Goal: Information Seeking & Learning: Find specific fact

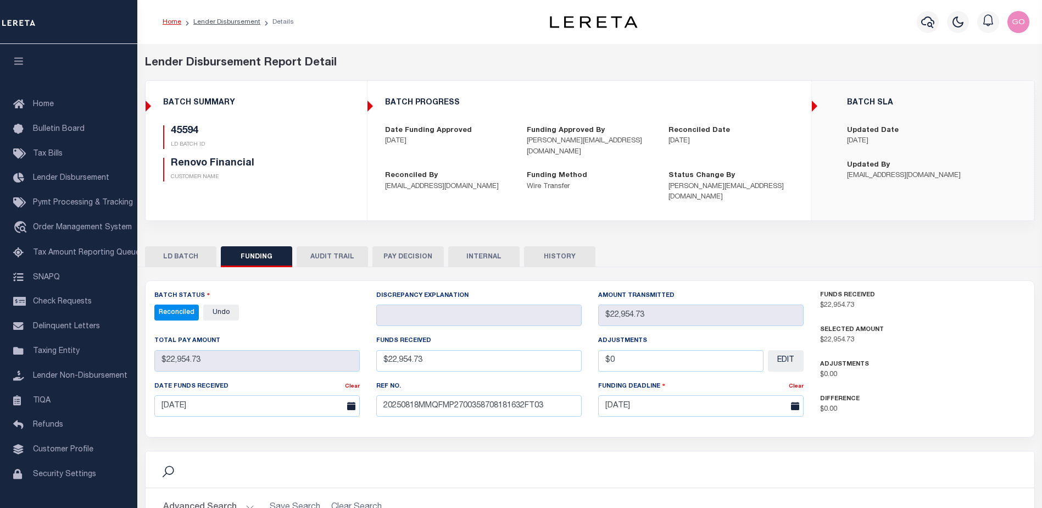
select select "100"
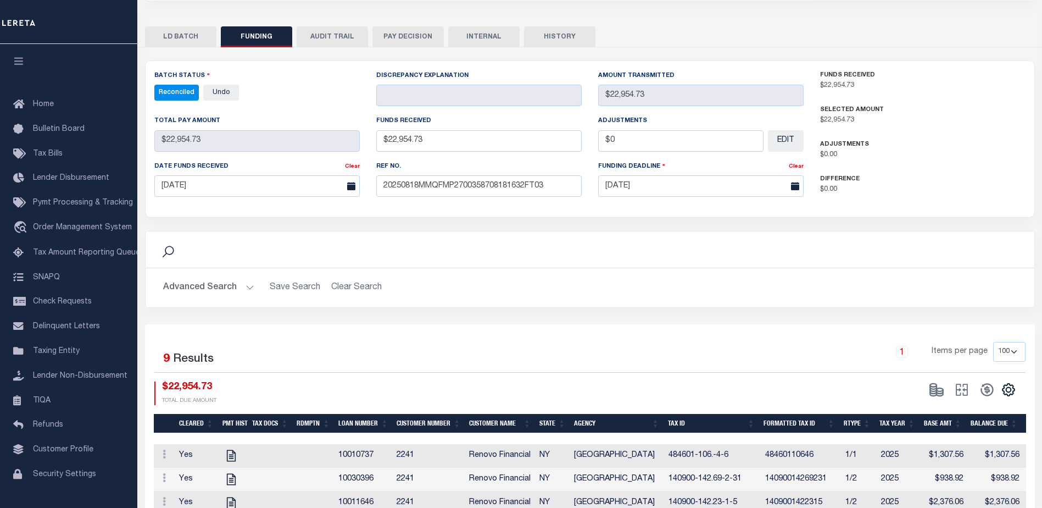
scroll to position [220, 0]
click at [599, 291] on div "Advanced Search Save Search Clear Search Customer Number Contains Contains Is C…" at bounding box center [590, 287] width 889 height 39
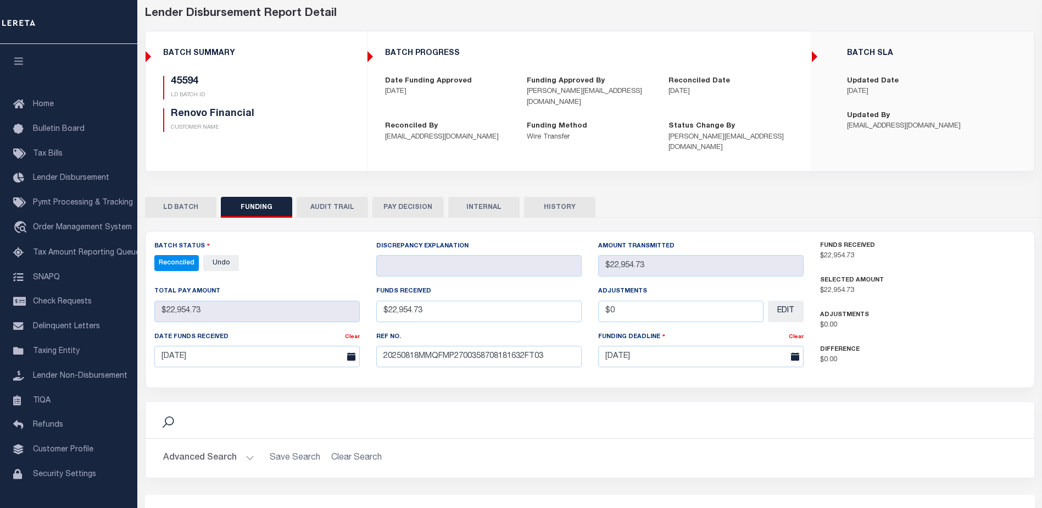
scroll to position [0, 0]
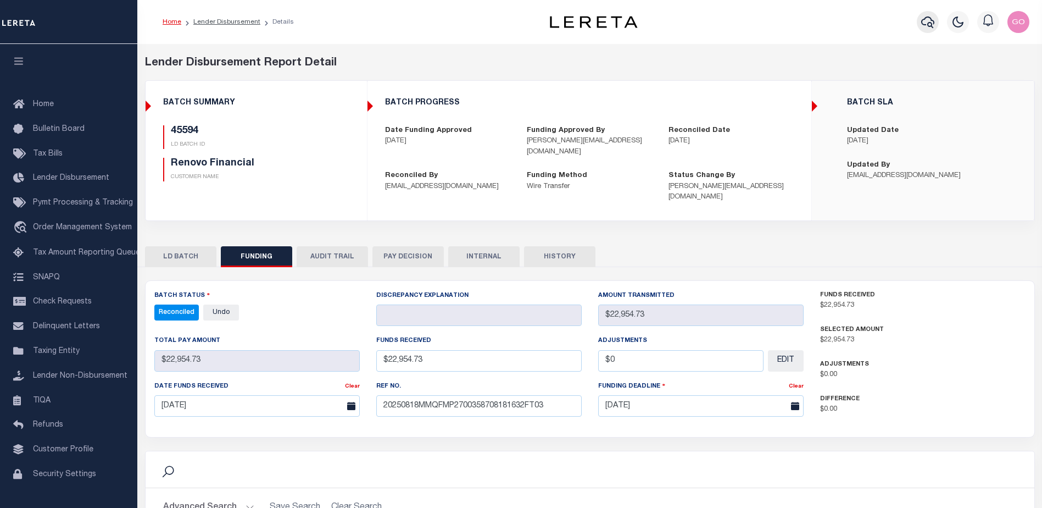
click at [928, 24] on icon "button" at bounding box center [927, 21] width 13 height 13
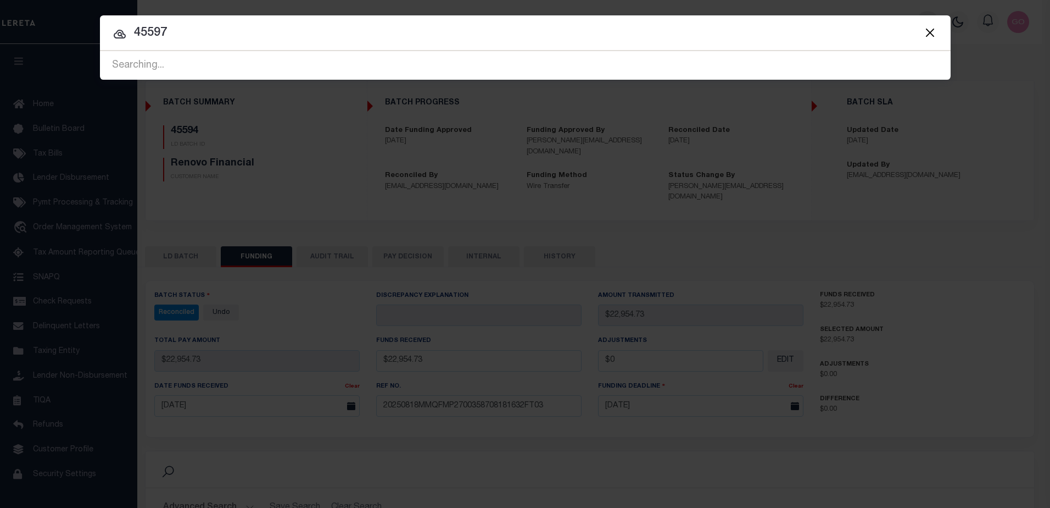
type input "45597"
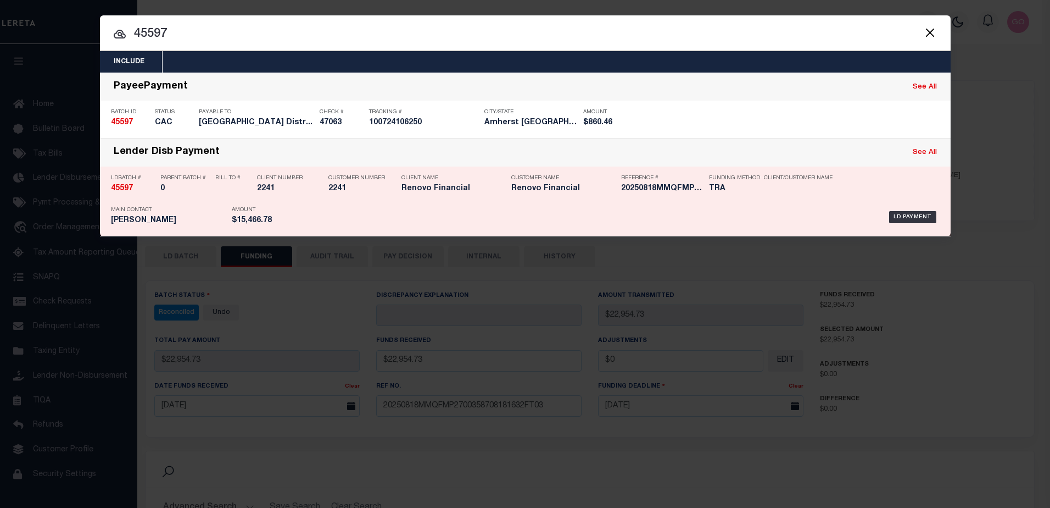
click at [126, 188] on strong "45597" at bounding box center [122, 189] width 22 height 8
checkbox input "true"
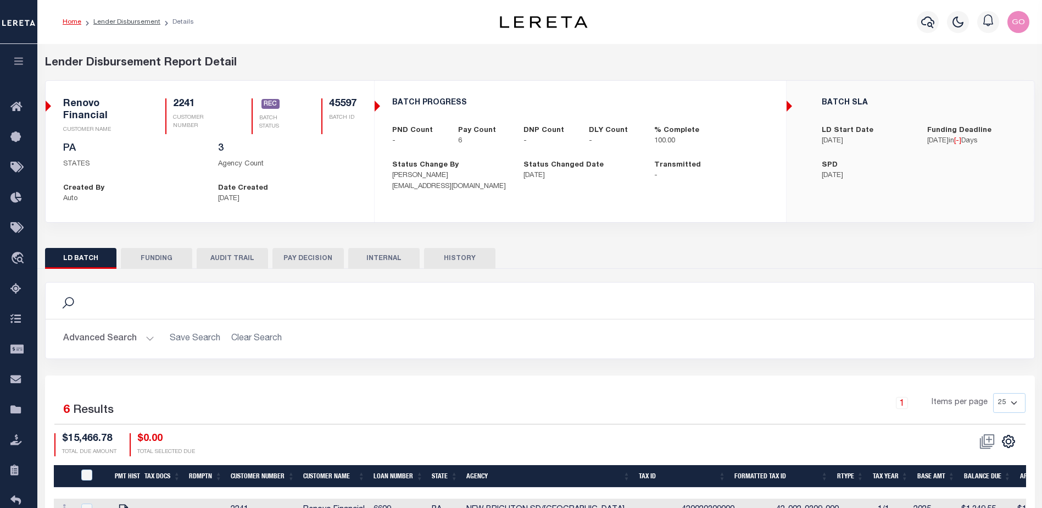
click at [147, 255] on button "FUNDING" at bounding box center [156, 258] width 71 height 21
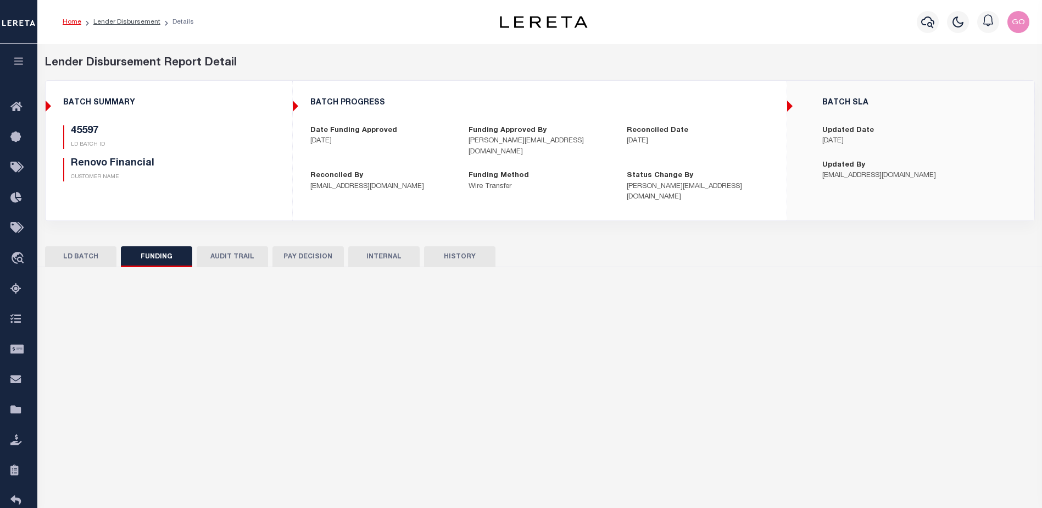
type input "$15,466.78"
type input "$0"
select select "100"
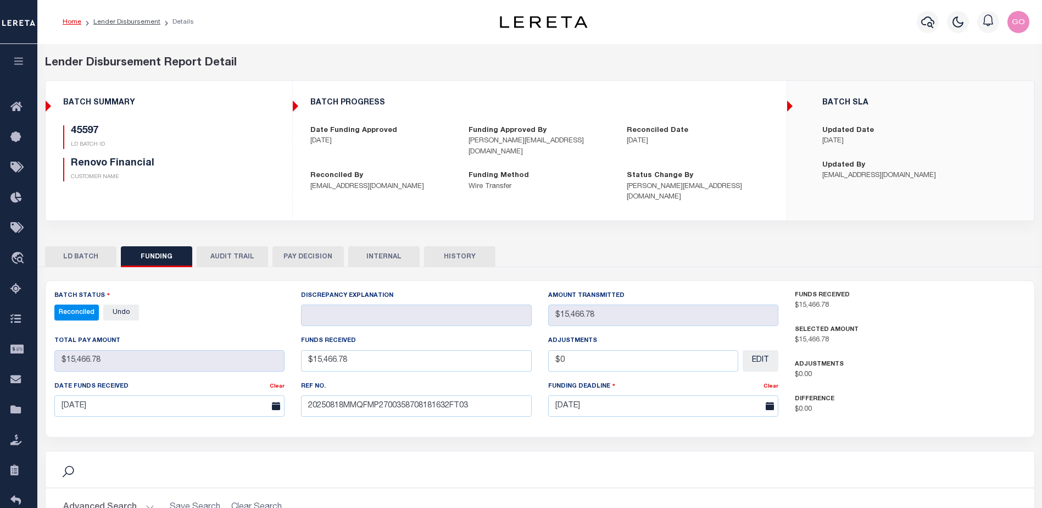
select select "100"
click at [277, 151] on div "45597 LD BATCH ID Renovo Financial CUSTOMER NAME" at bounding box center [169, 157] width 228 height 65
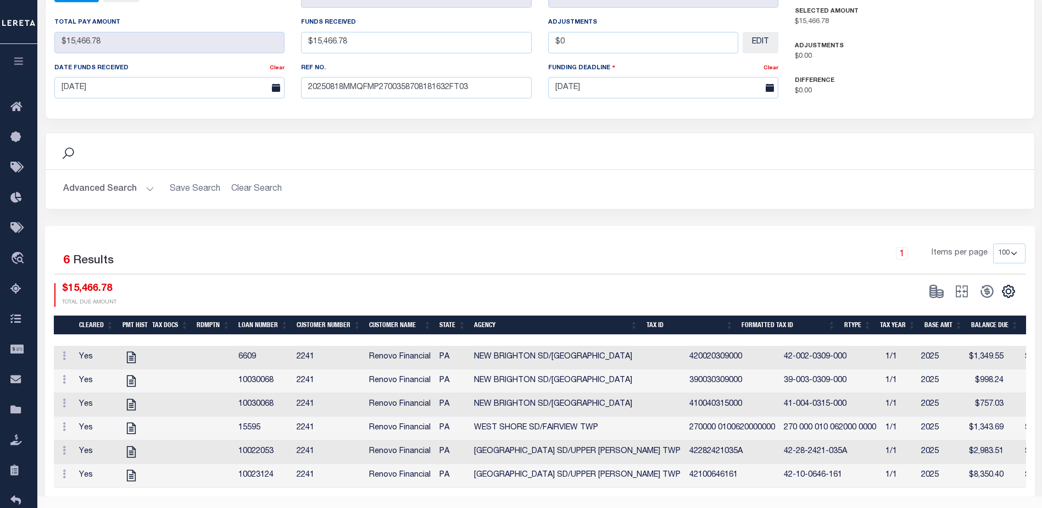
scroll to position [338, 0]
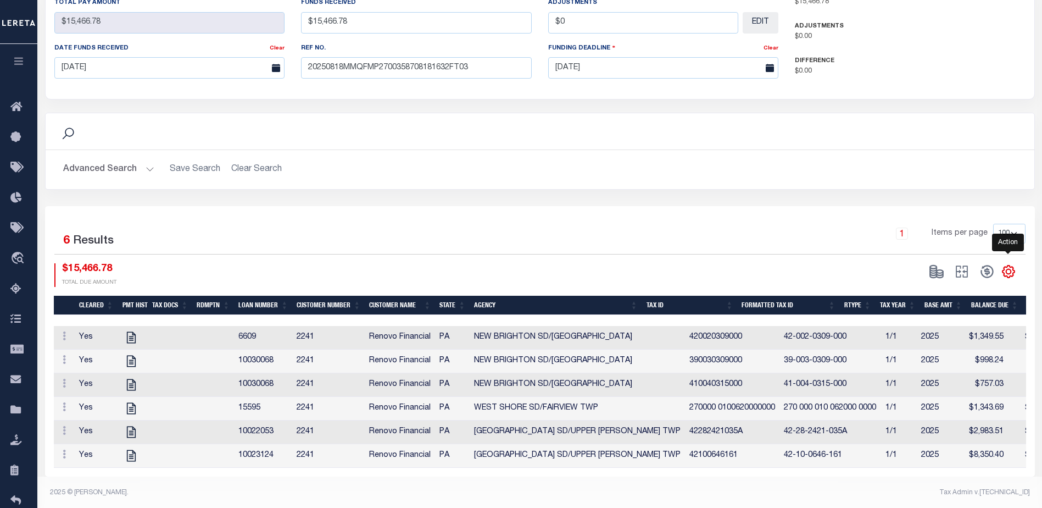
click at [1010, 264] on icon "" at bounding box center [1008, 271] width 14 height 14
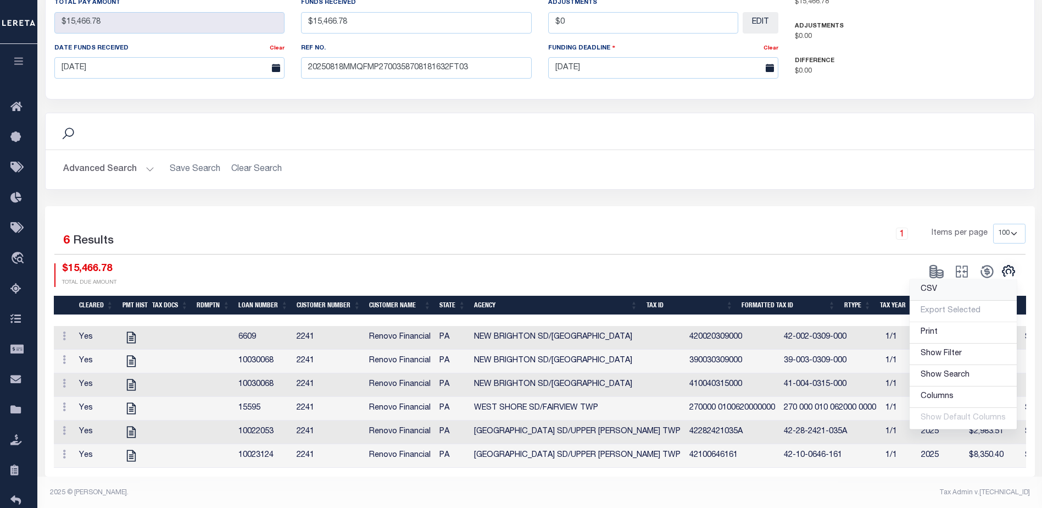
click at [932, 285] on span "CSV" at bounding box center [929, 289] width 16 height 8
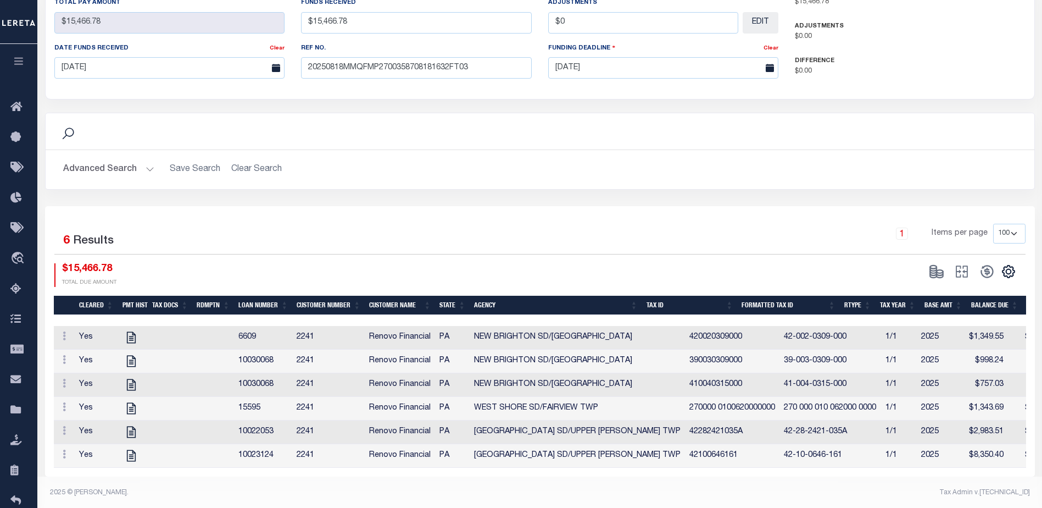
click at [276, 192] on div "Search Advanced Search Save Search Clear Search Is Is" at bounding box center [540, 159] width 1006 height 93
click at [717, 123] on div "Search" at bounding box center [539, 131] width 971 height 19
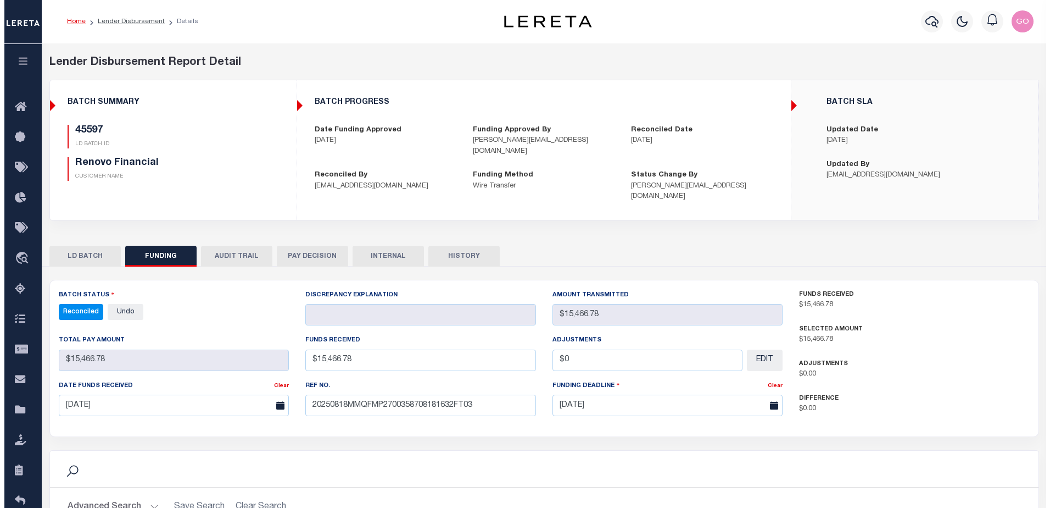
scroll to position [0, 0]
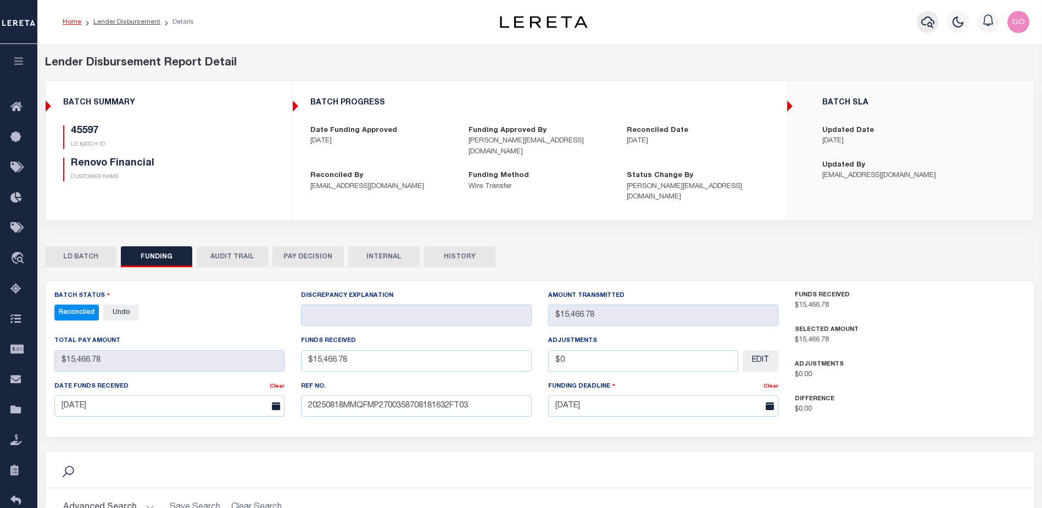
click at [931, 27] on icon "button" at bounding box center [927, 21] width 13 height 13
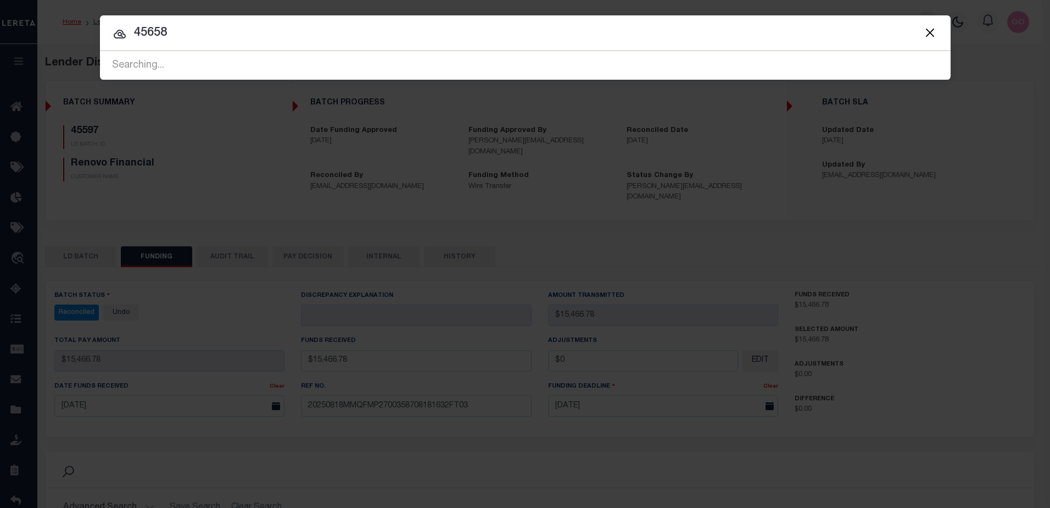
type input "45658"
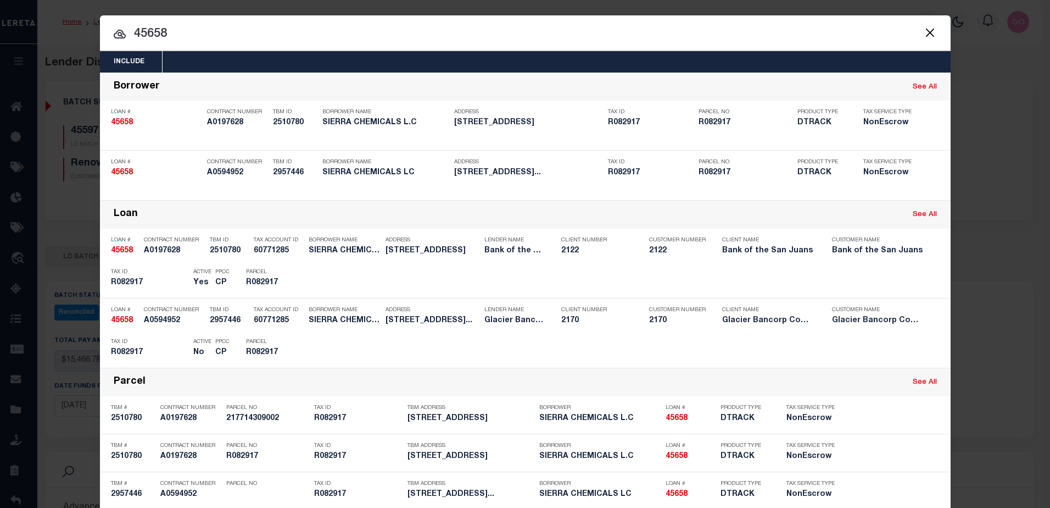
click at [927, 31] on button "Close" at bounding box center [930, 32] width 14 height 14
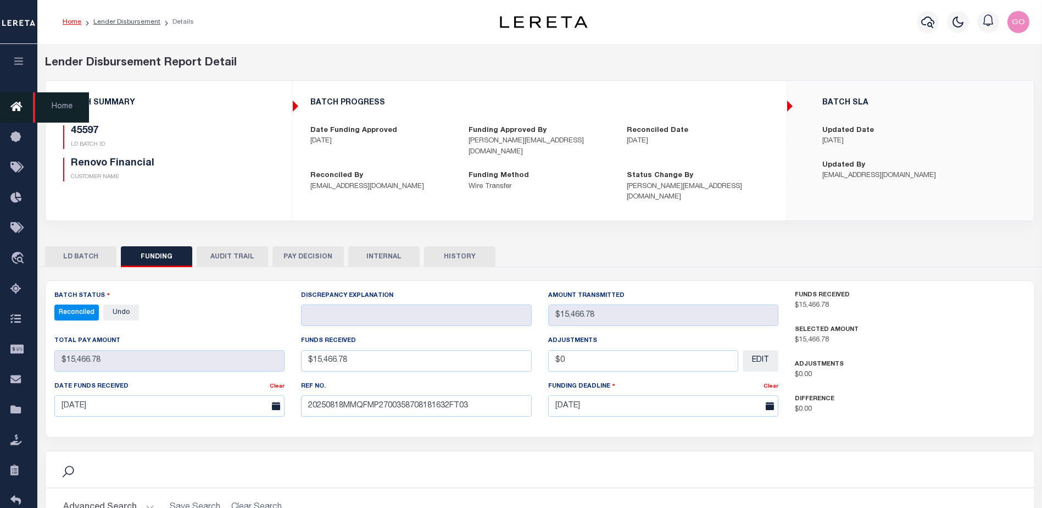
click at [19, 110] on icon at bounding box center [19, 108] width 18 height 14
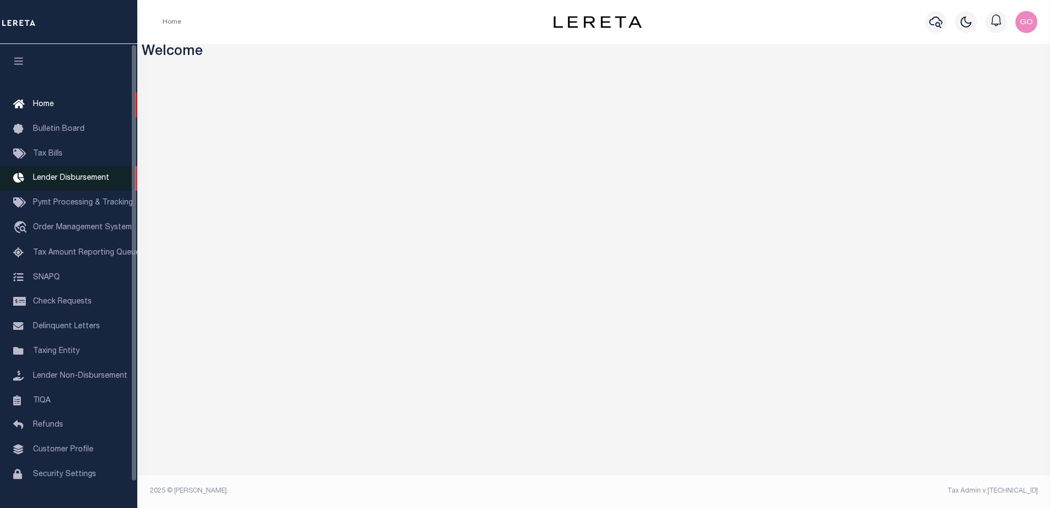
click at [97, 179] on span "Lender Disbursement" at bounding box center [71, 178] width 76 height 8
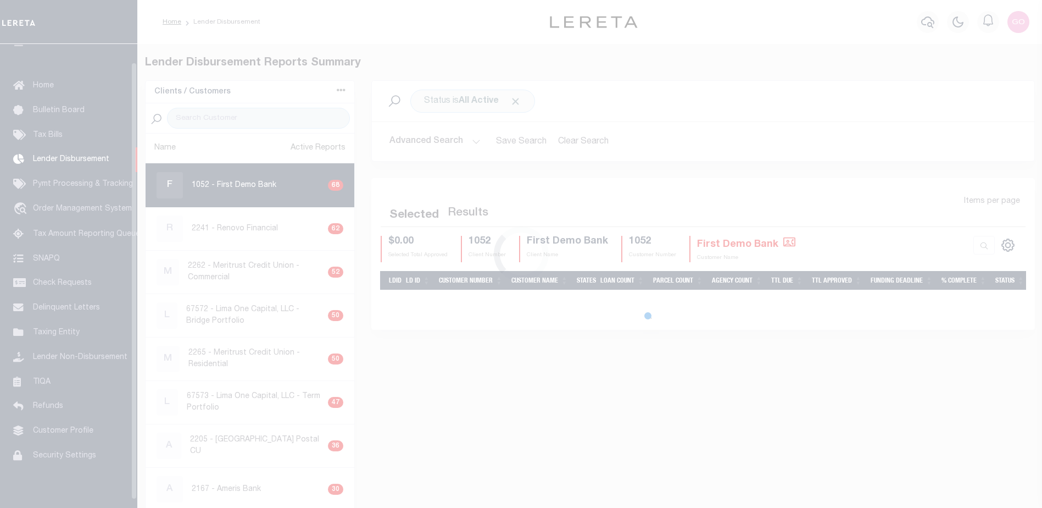
scroll to position [19, 0]
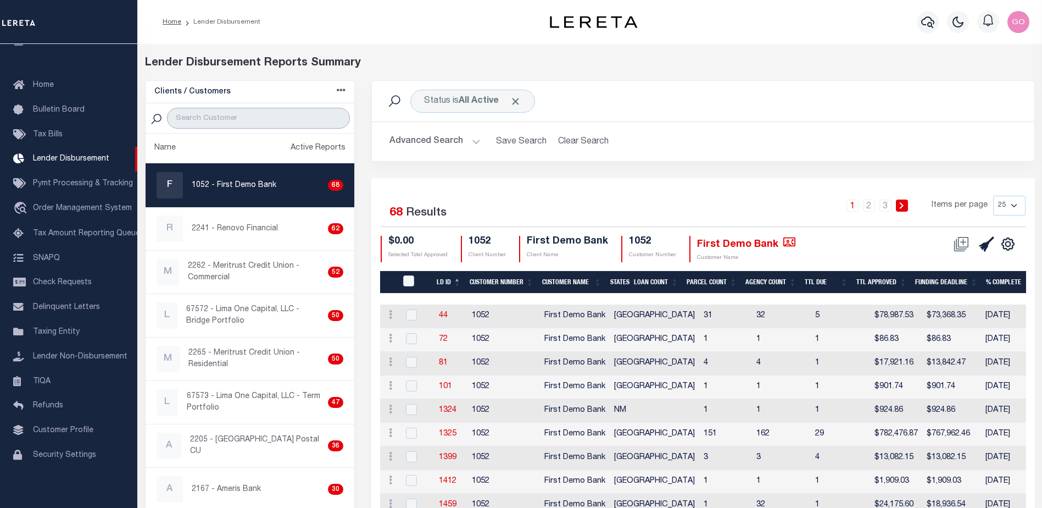
click at [240, 116] on input "search" at bounding box center [258, 118] width 183 height 21
type input "renovo"
click at [455, 108] on div "Status is All Active" at bounding box center [472, 101] width 125 height 23
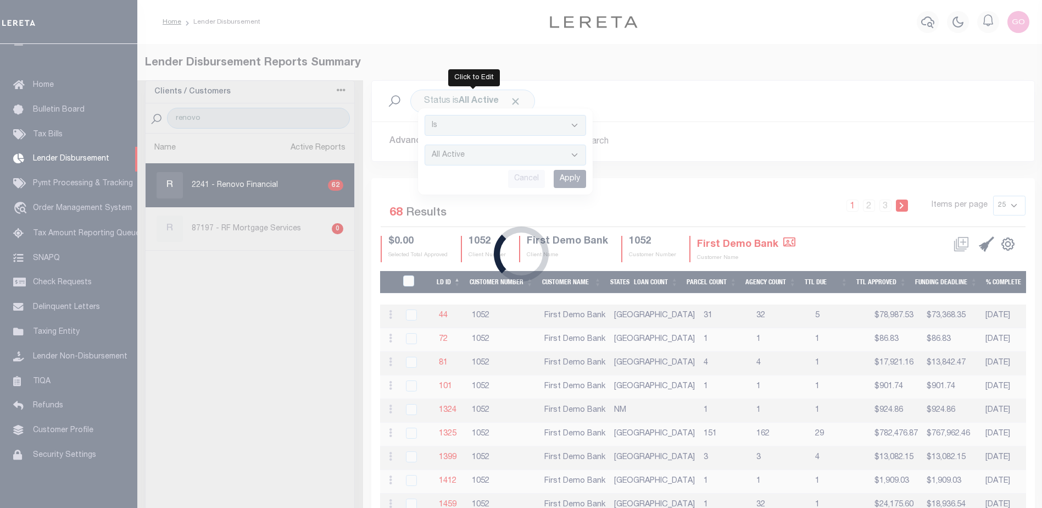
select select
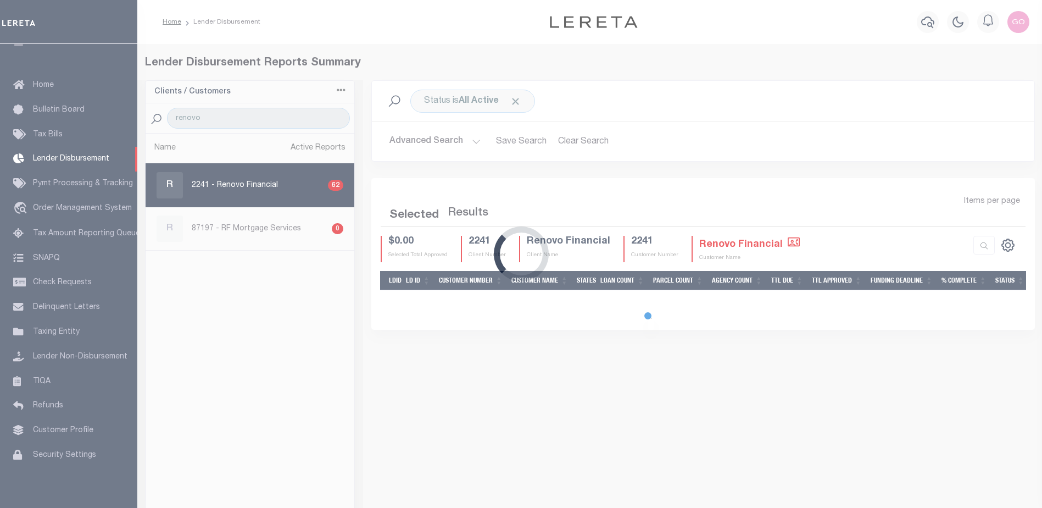
click at [411, 142] on div "Loading..." at bounding box center [521, 254] width 1042 height 508
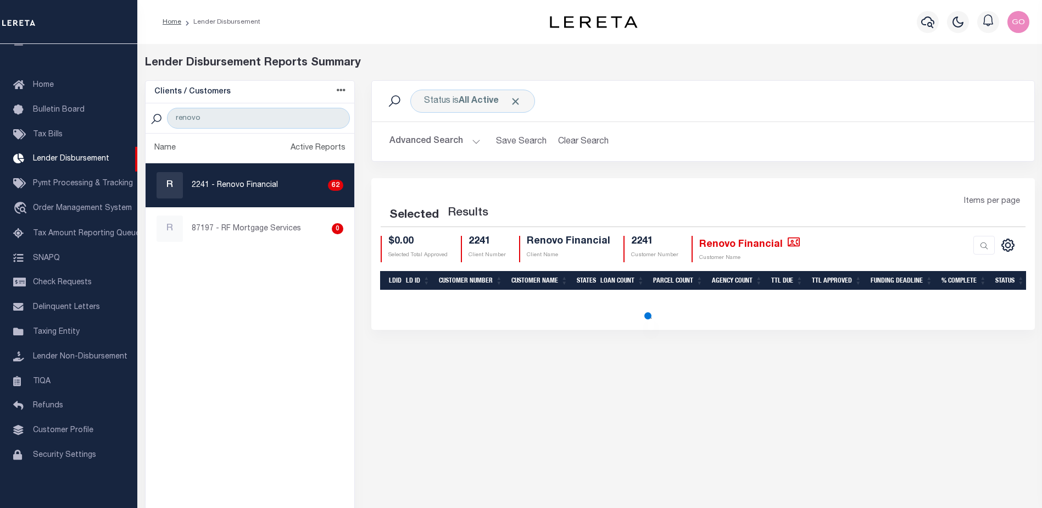
click at [410, 142] on button "Advanced Search" at bounding box center [434, 141] width 91 height 21
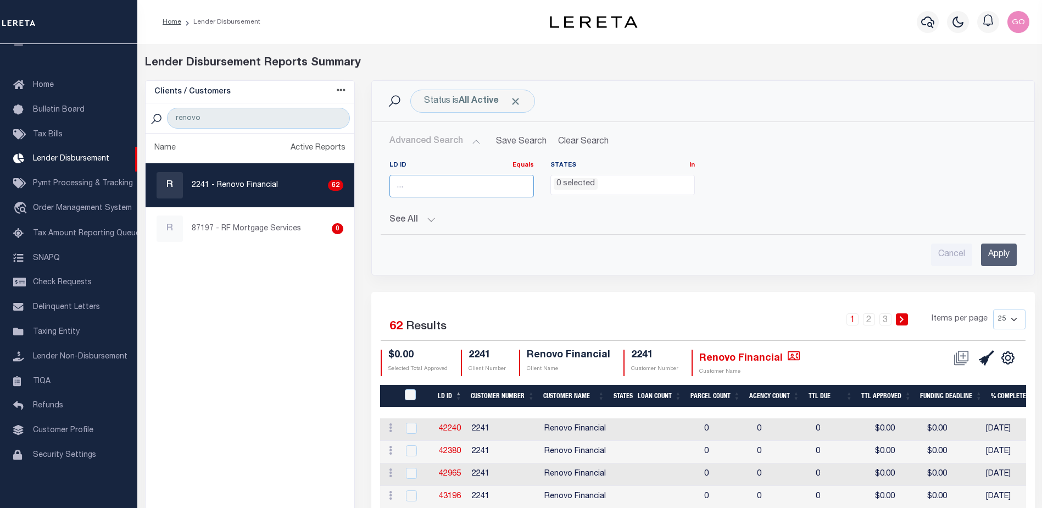
click at [430, 186] on input "number" at bounding box center [461, 186] width 144 height 23
type input "45658"
click at [998, 253] on input "Apply" at bounding box center [999, 254] width 36 height 23
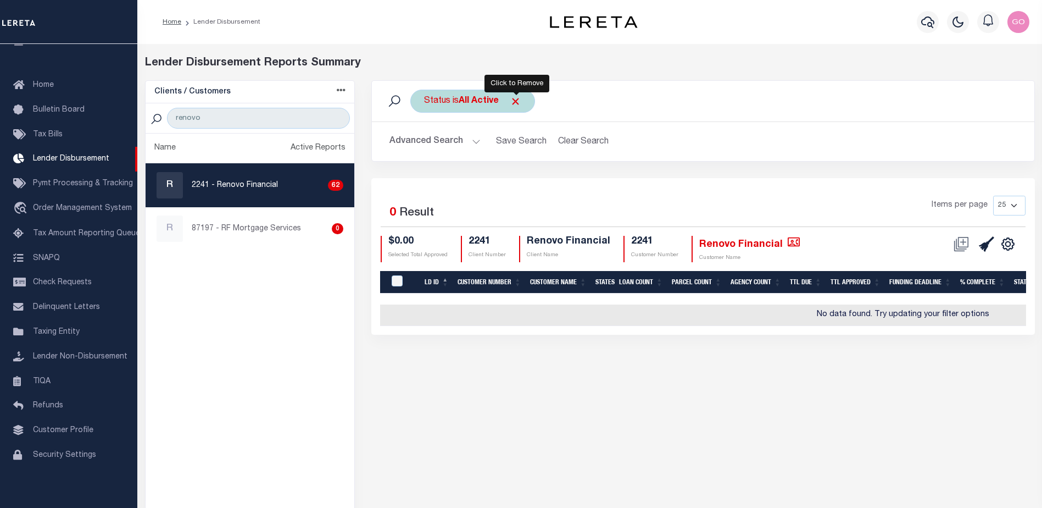
click at [519, 102] on span "Click to Remove" at bounding box center [516, 102] width 12 height 12
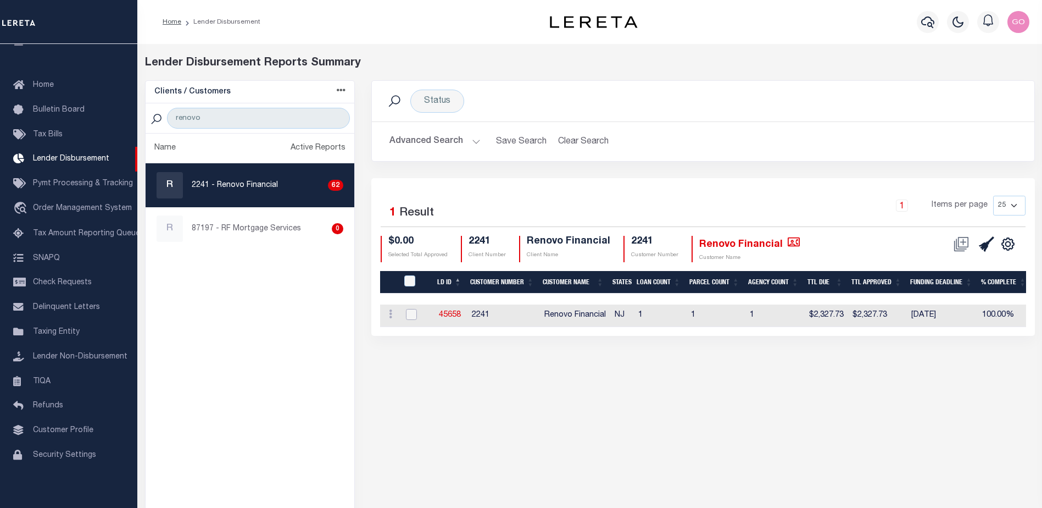
click at [412, 312] on input "checkbox" at bounding box center [411, 314] width 11 height 11
checkbox input "true"
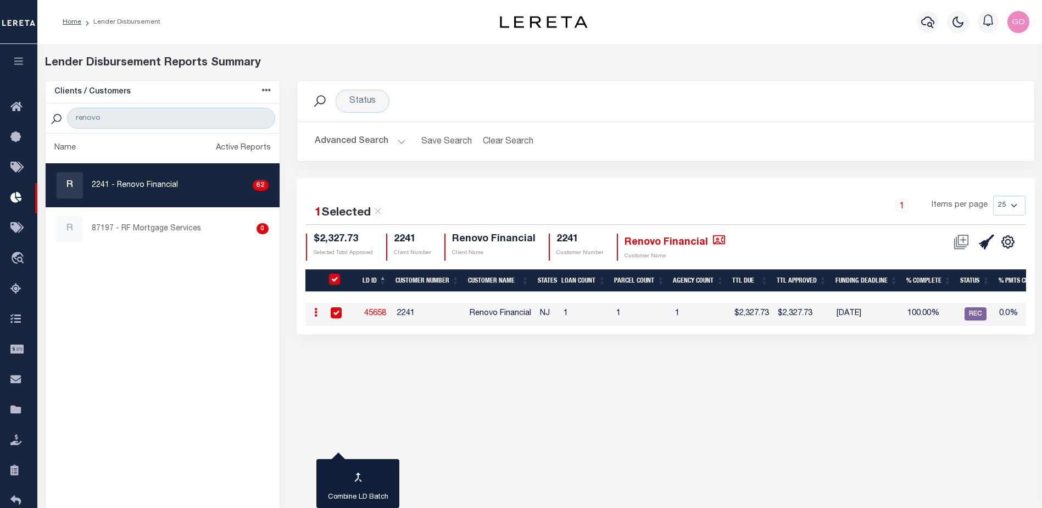
drag, startPoint x: 335, startPoint y: 388, endPoint x: 321, endPoint y: 379, distance: 16.3
click at [335, 388] on div "Status Search Advanced Search Save Search Clear Search LDBatchesGridWrapper_dyn…" at bounding box center [665, 315] width 755 height 471
click at [374, 313] on link "45658" at bounding box center [375, 313] width 22 height 8
checkbox input "false"
checkbox input "true"
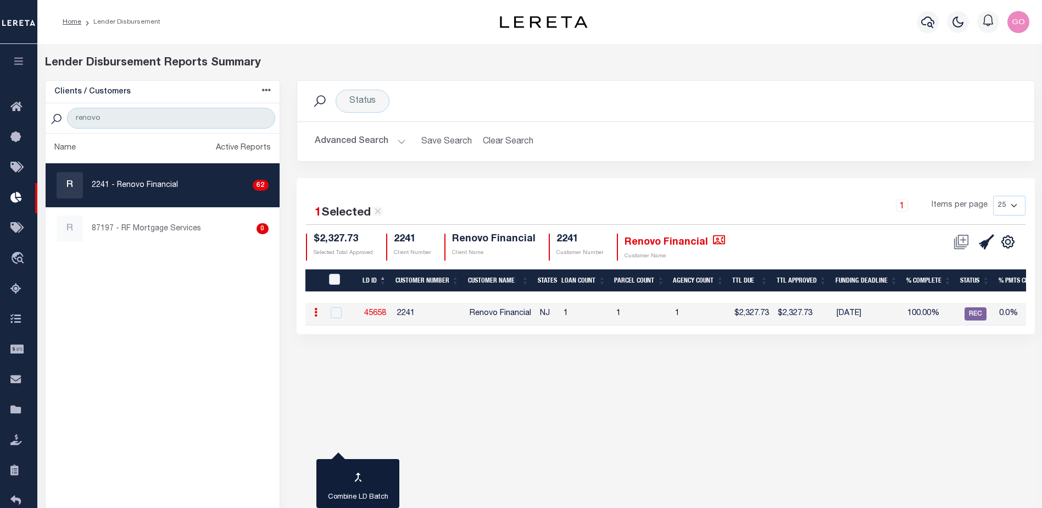
checkbox input "true"
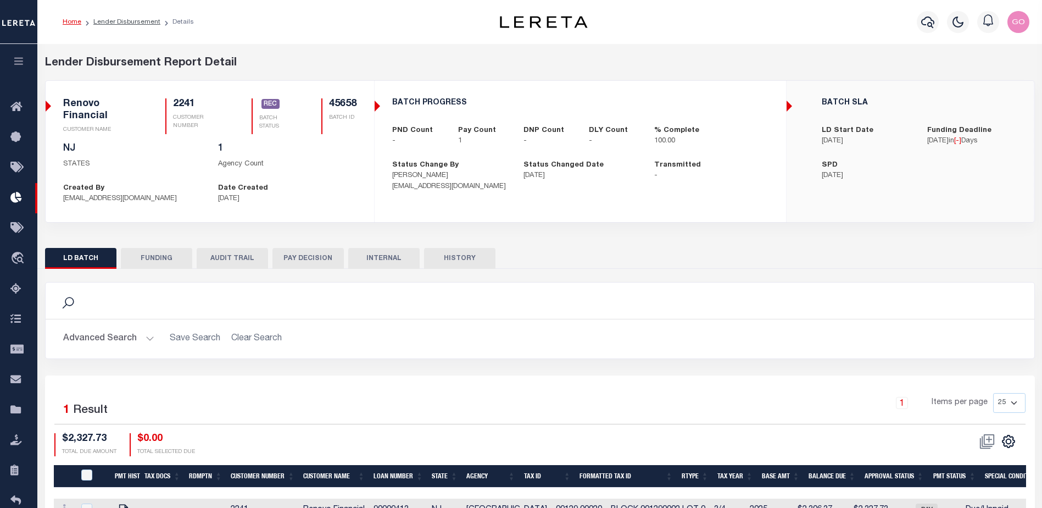
click at [171, 260] on button "FUNDING" at bounding box center [156, 258] width 71 height 21
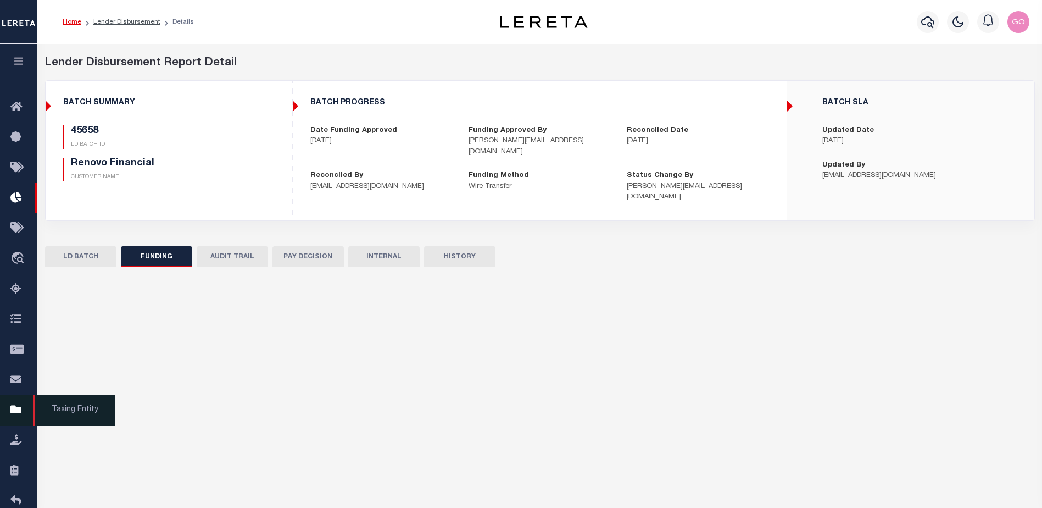
type input "$2,327.73"
type input "$0"
type input "[DATE]"
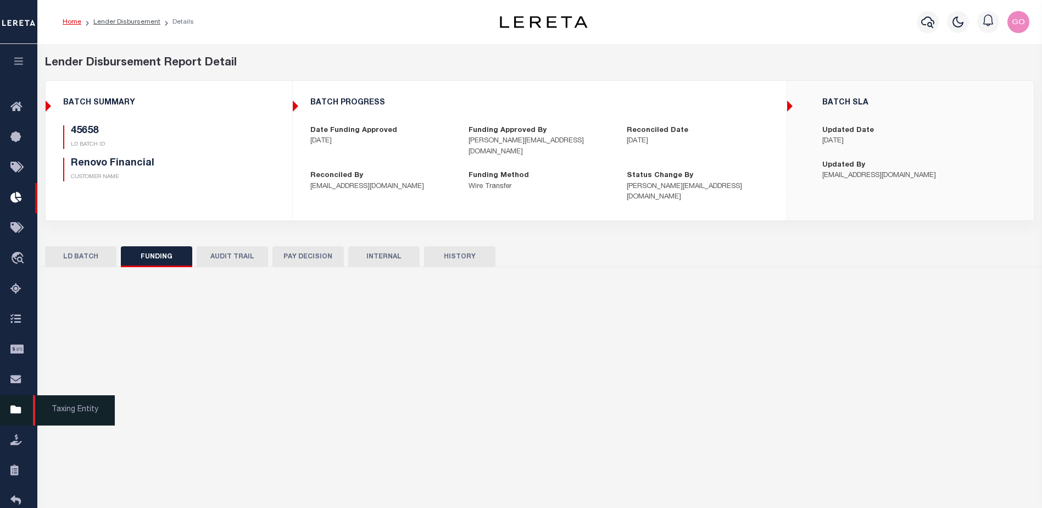
type input "20250818MMQFMP2700358708181632FT03"
type input "[DATE]"
select select "100"
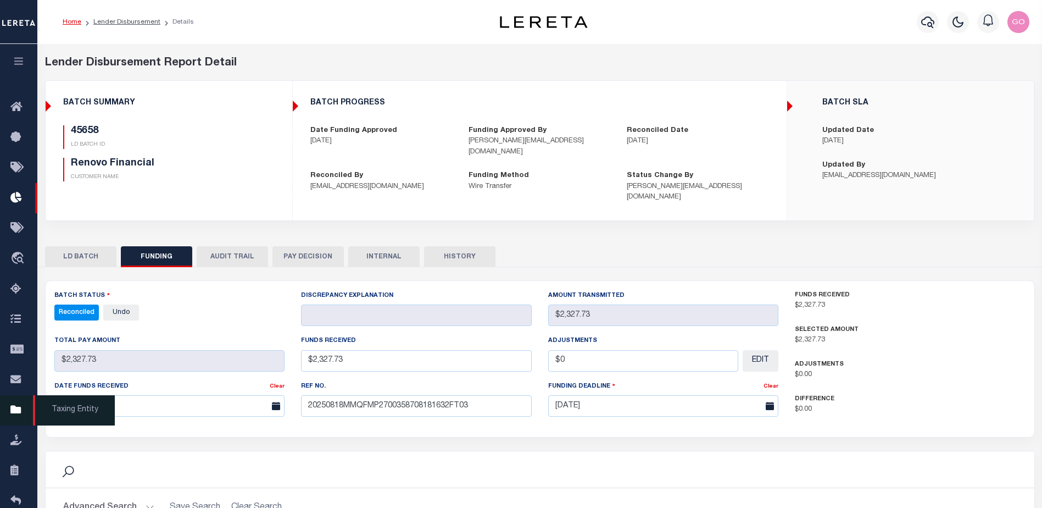
select select "100"
drag, startPoint x: 171, startPoint y: 133, endPoint x: 325, endPoint y: 201, distance: 168.2
click at [172, 136] on h5 "45658" at bounding box center [159, 131] width 177 height 12
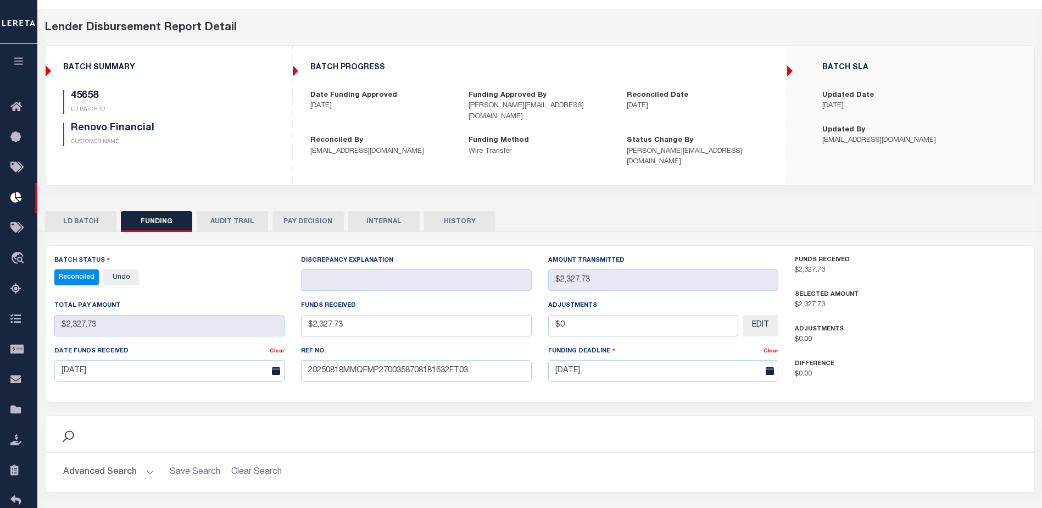
scroll to position [216, 0]
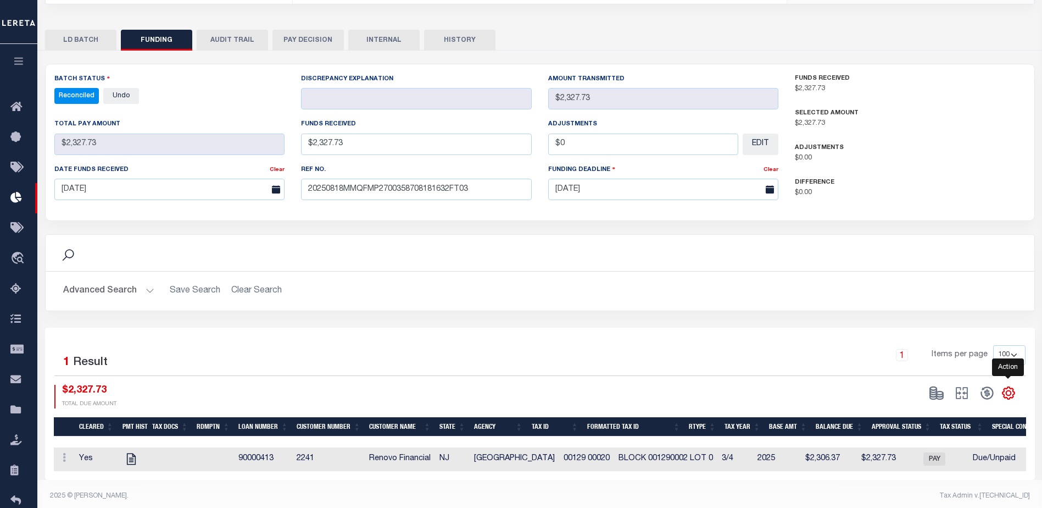
click at [1007, 386] on icon "" at bounding box center [1008, 393] width 14 height 14
click at [933, 241] on span "CSV" at bounding box center [929, 245] width 16 height 8
